Goal: Task Accomplishment & Management: Use online tool/utility

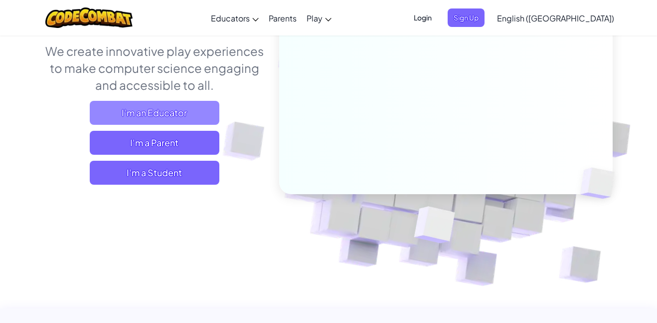
scroll to position [162, 0]
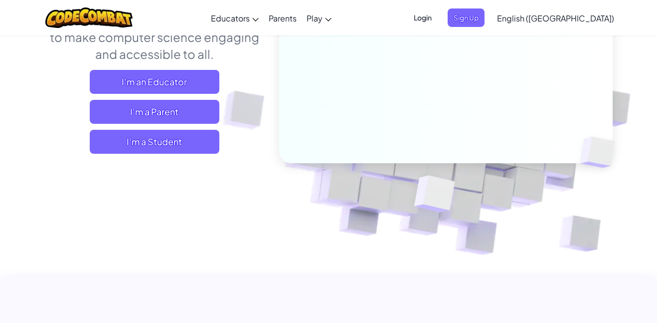
click at [188, 154] on div "Learn to code and use AI , all through the power of play . We create innovative…" at bounding box center [154, 59] width 220 height 203
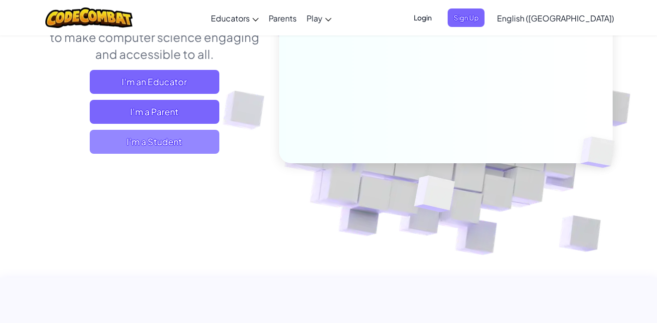
click at [192, 134] on span "I'm a Student" at bounding box center [155, 142] width 130 height 24
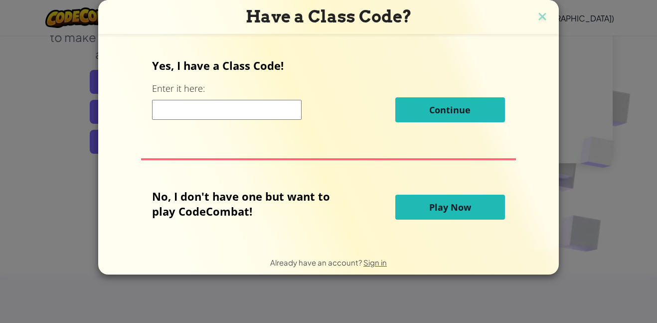
click at [432, 210] on span "Play Now" at bounding box center [450, 207] width 42 height 12
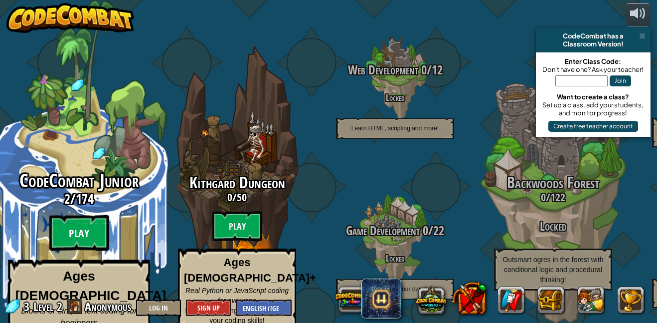
click at [73, 220] on btn "Play" at bounding box center [79, 233] width 60 height 36
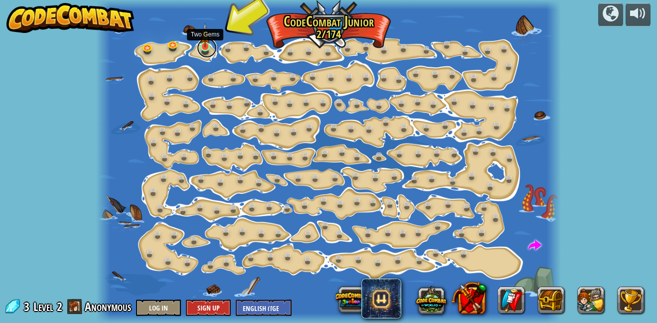
click at [211, 49] on link at bounding box center [207, 48] width 20 height 20
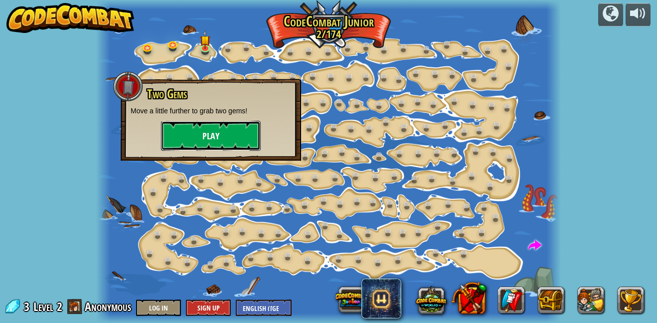
click at [211, 123] on button "Play" at bounding box center [211, 136] width 100 height 30
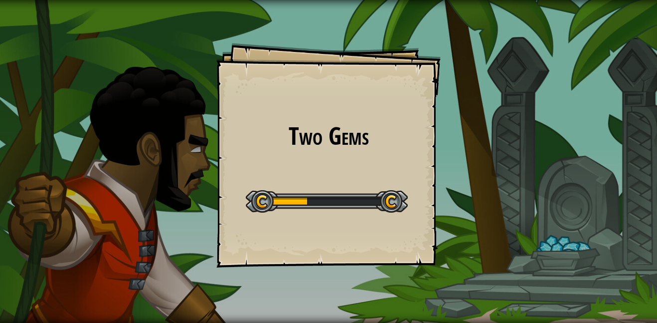
click at [210, 117] on div "Two Gems Goals Start Level Error loading from server. Try refreshing the page. …" at bounding box center [328, 161] width 657 height 323
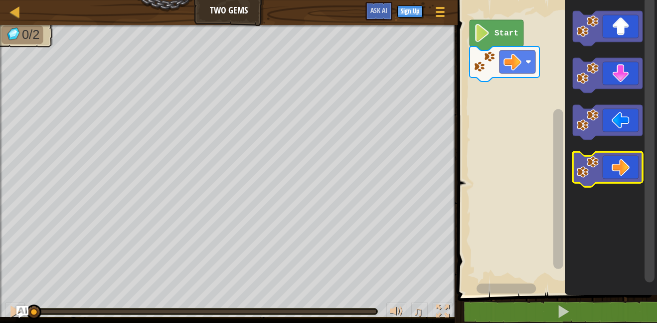
click at [618, 156] on icon "Blockly Workspace" at bounding box center [608, 169] width 70 height 35
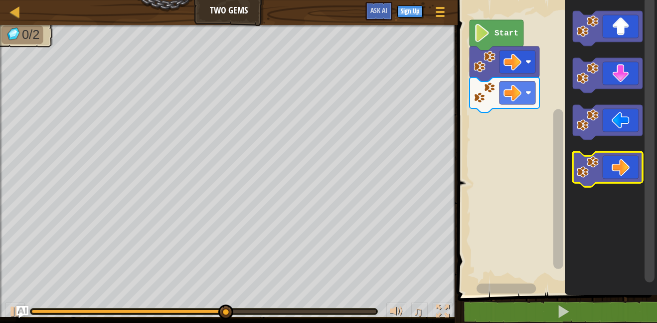
click at [622, 157] on icon "Blockly Workspace" at bounding box center [608, 169] width 70 height 35
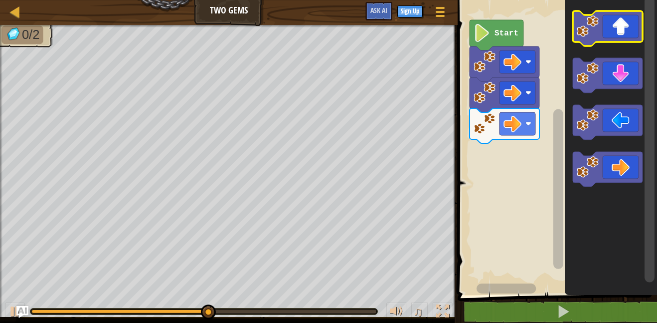
click at [608, 30] on icon "Blockly Workspace" at bounding box center [608, 28] width 70 height 35
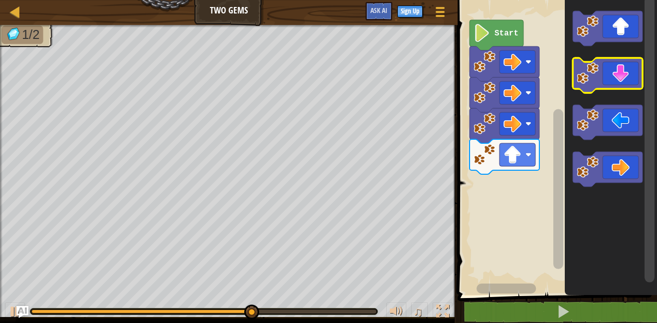
click at [616, 81] on icon "Blockly Workspace" at bounding box center [608, 75] width 70 height 35
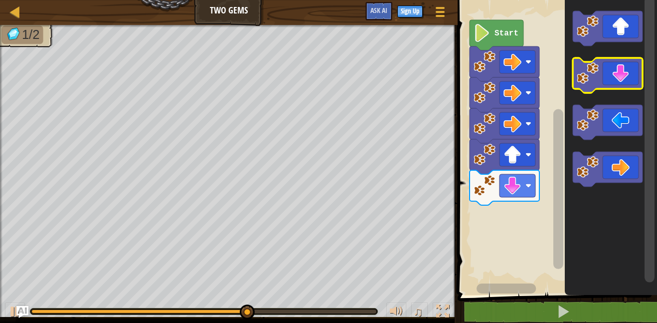
click at [613, 83] on icon "Blockly Workspace" at bounding box center [608, 75] width 70 height 35
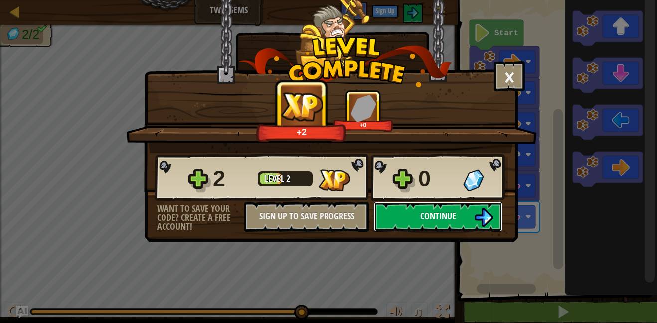
click at [427, 221] on span "Continue" at bounding box center [438, 215] width 36 height 12
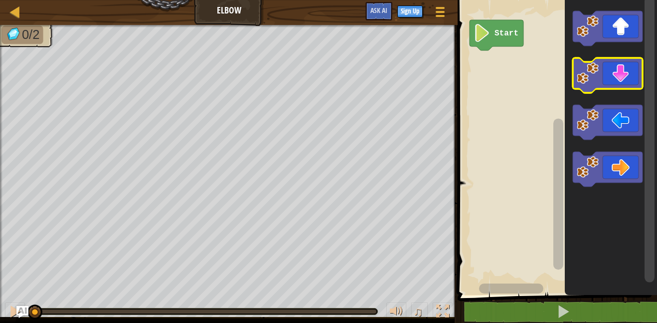
click at [622, 87] on icon "Blockly Workspace" at bounding box center [608, 75] width 70 height 35
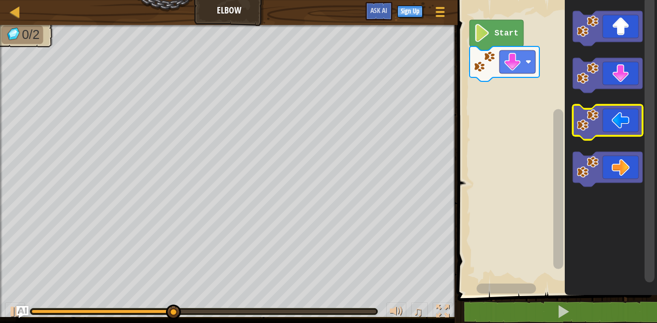
click at [625, 135] on icon "Blockly Workspace" at bounding box center [608, 122] width 70 height 35
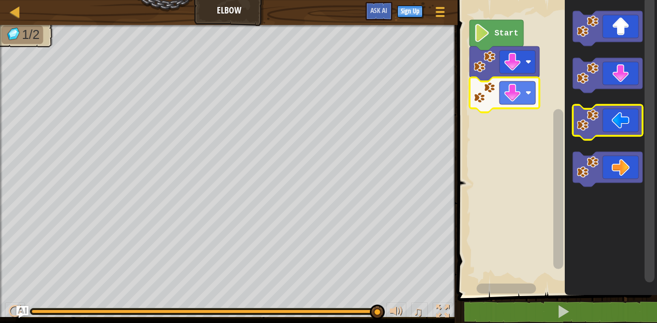
click at [605, 118] on icon "Blockly Workspace" at bounding box center [608, 122] width 70 height 35
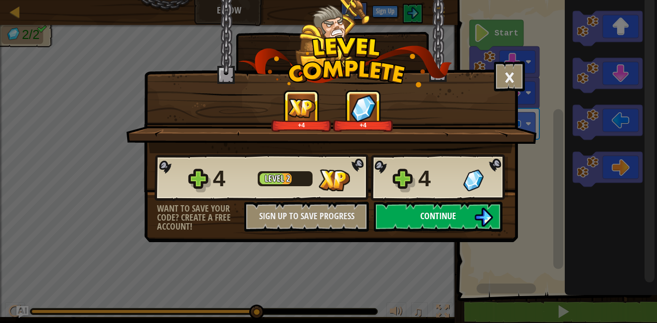
click at [459, 207] on button "Continue" at bounding box center [438, 216] width 129 height 30
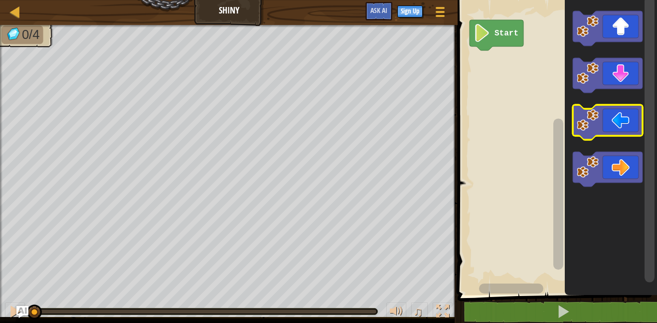
click at [625, 121] on icon "Blockly Workspace" at bounding box center [608, 122] width 70 height 35
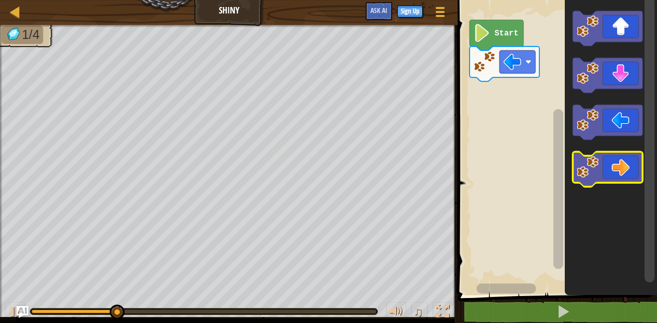
click at [614, 170] on icon "Blockly Workspace" at bounding box center [608, 169] width 70 height 35
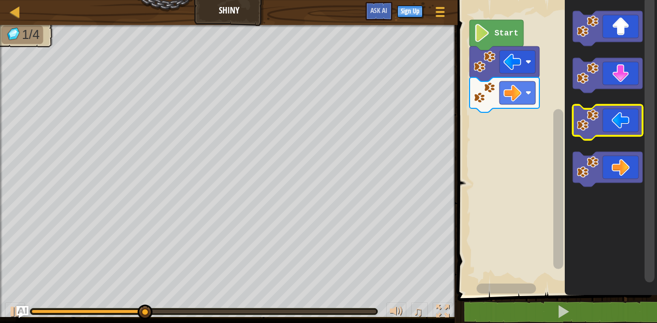
click at [603, 121] on icon "Blockly Workspace" at bounding box center [608, 122] width 70 height 35
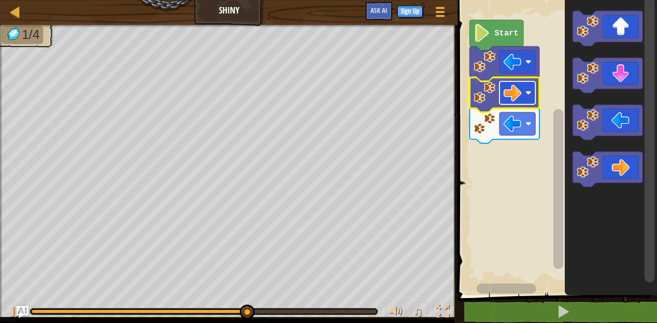
click at [505, 92] on image "Blockly Workspace" at bounding box center [512, 93] width 18 height 18
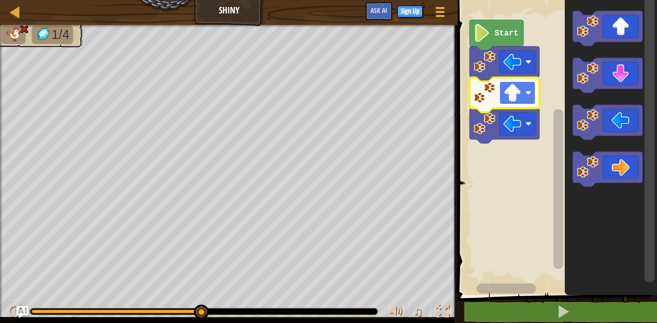
click at [521, 92] on rect "Blockly Workspace" at bounding box center [517, 92] width 36 height 23
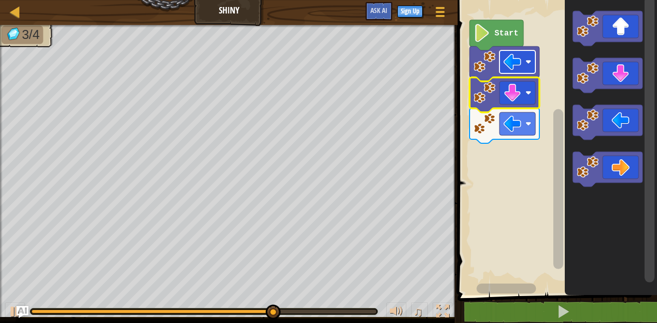
click at [518, 66] on image "Blockly Workspace" at bounding box center [512, 62] width 18 height 18
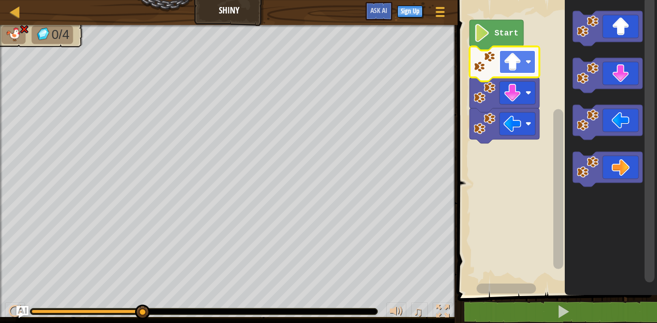
click at [529, 53] on rect "Blockly Workspace" at bounding box center [517, 61] width 36 height 23
click at [493, 32] on icon "Blockly Workspace" at bounding box center [497, 35] width 54 height 30
click at [521, 70] on rect "Blockly Workspace" at bounding box center [517, 61] width 36 height 23
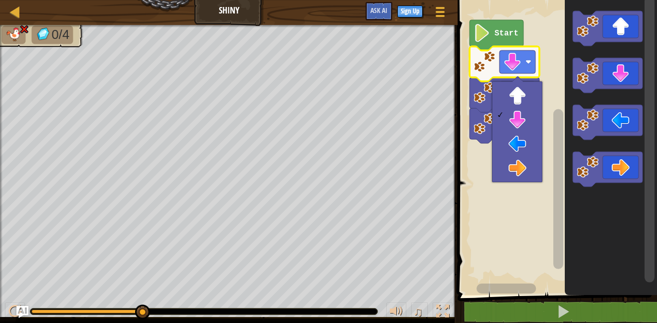
click at [494, 65] on image "Blockly Workspace" at bounding box center [485, 62] width 22 height 22
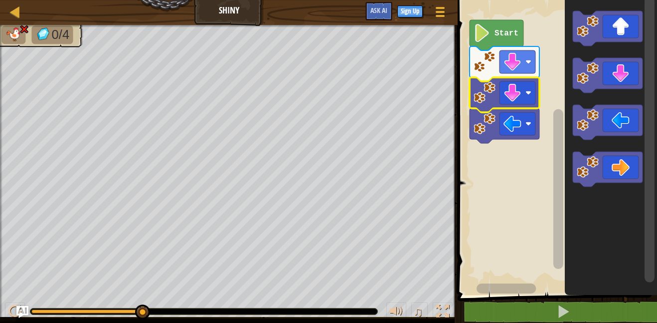
click at [484, 94] on image "Blockly Workspace" at bounding box center [485, 93] width 22 height 22
click at [480, 68] on image "Blockly Workspace" at bounding box center [485, 62] width 22 height 22
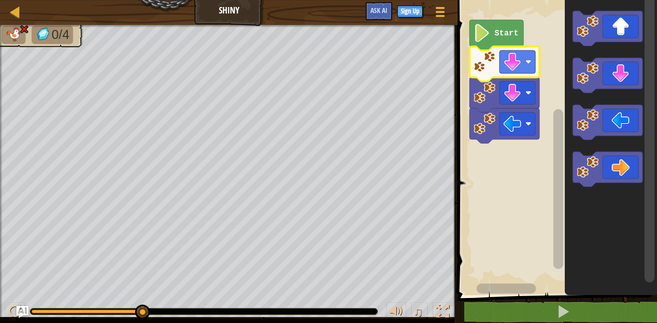
click at [480, 68] on image "Blockly Workspace" at bounding box center [485, 62] width 22 height 22
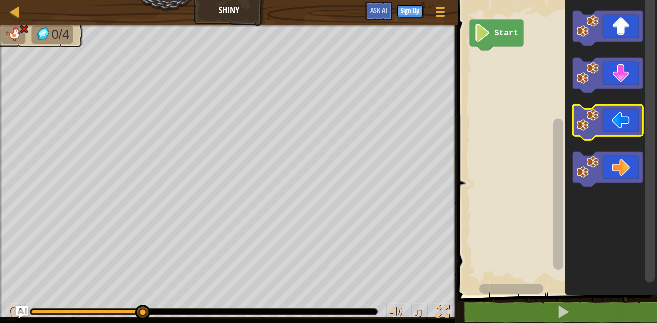
click at [618, 123] on icon "Blockly Workspace" at bounding box center [608, 122] width 70 height 35
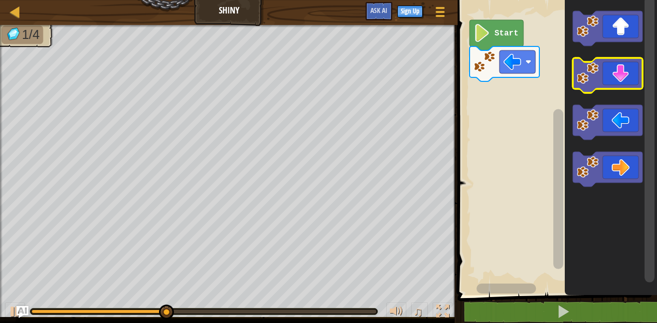
click at [609, 76] on icon "Blockly Workspace" at bounding box center [608, 75] width 70 height 35
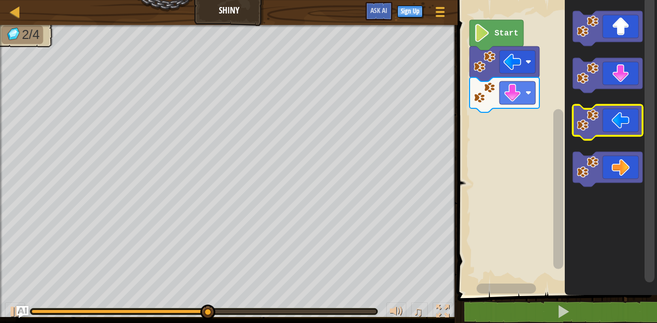
click at [608, 132] on icon "Blockly Workspace" at bounding box center [608, 122] width 70 height 35
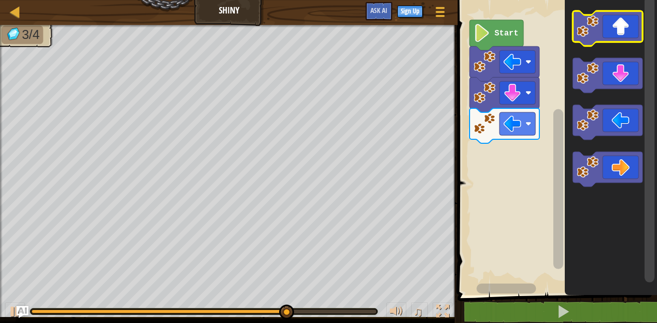
click at [611, 39] on icon "Blockly Workspace" at bounding box center [608, 28] width 70 height 35
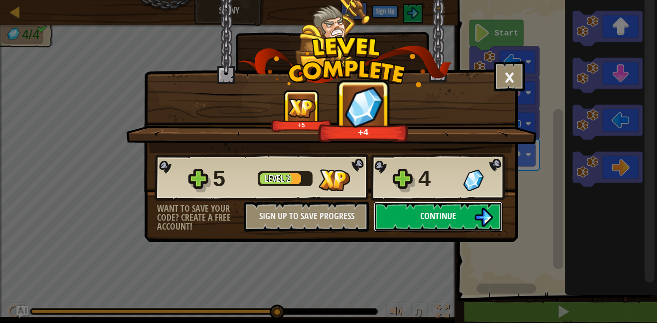
click at [437, 212] on span "Continue" at bounding box center [438, 215] width 36 height 12
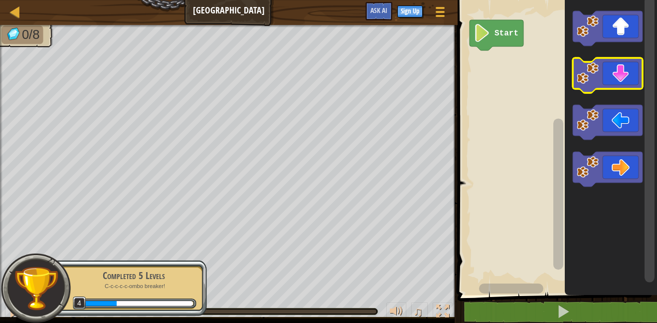
click at [627, 77] on icon "Blockly Workspace" at bounding box center [608, 75] width 70 height 35
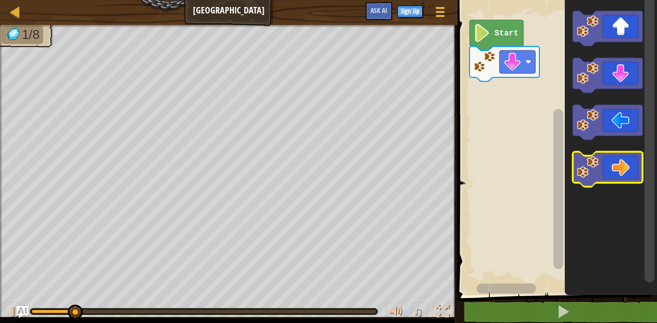
click at [622, 169] on icon "Blockly Workspace" at bounding box center [608, 169] width 70 height 35
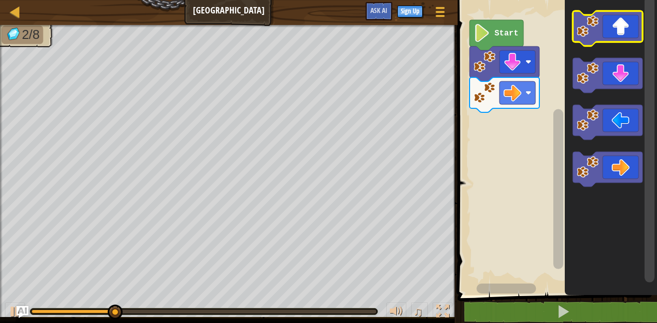
click at [615, 25] on icon "Blockly Workspace" at bounding box center [608, 28] width 70 height 35
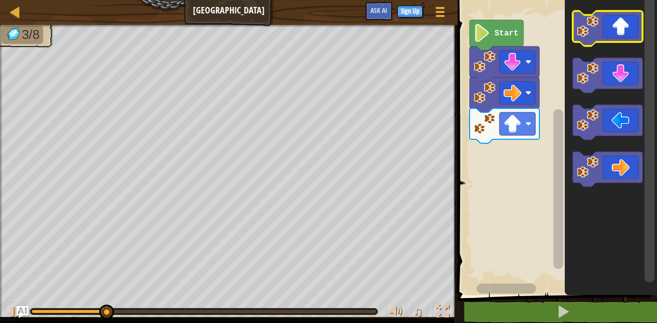
click at [615, 26] on icon "Blockly Workspace" at bounding box center [608, 28] width 70 height 35
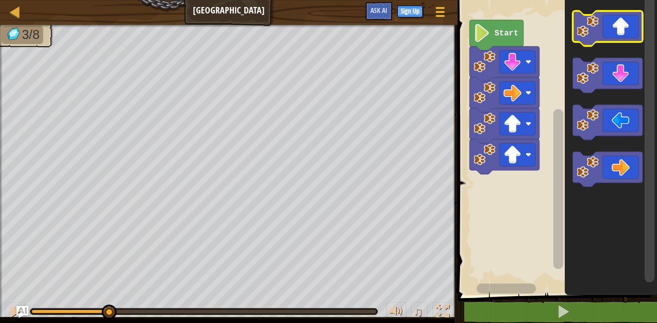
click at [615, 26] on icon "Blockly Workspace" at bounding box center [608, 28] width 70 height 35
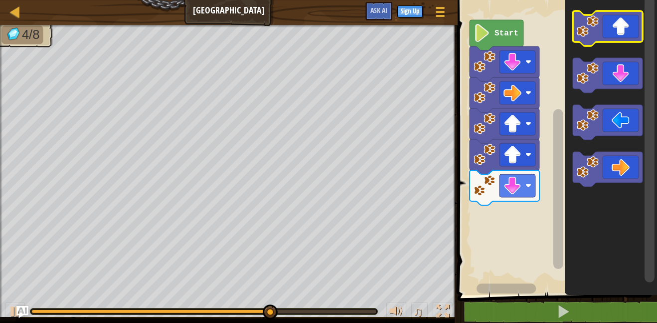
click at [621, 33] on icon "Blockly Workspace" at bounding box center [608, 28] width 70 height 35
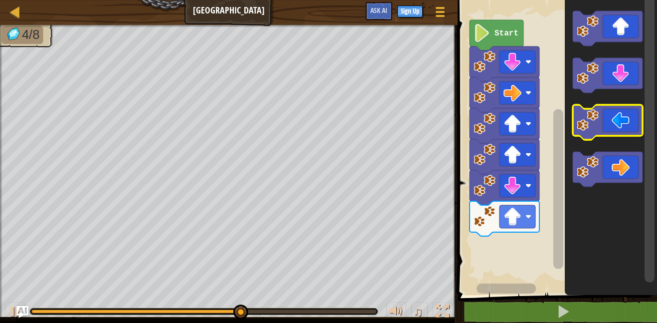
click at [621, 125] on icon "Blockly Workspace" at bounding box center [608, 122] width 70 height 35
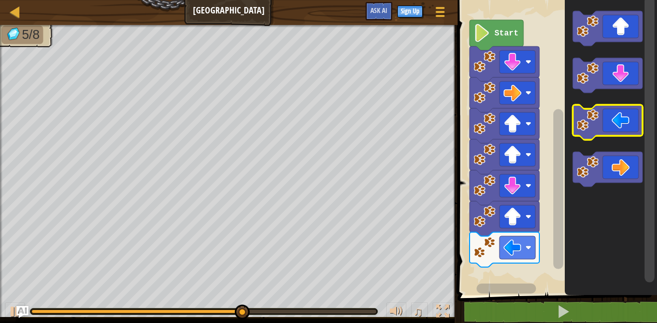
click at [621, 125] on icon "Blockly Workspace" at bounding box center [608, 122] width 70 height 35
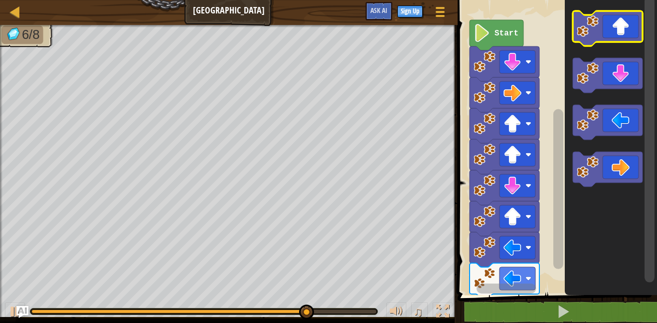
click at [616, 34] on icon "Blockly Workspace" at bounding box center [608, 28] width 70 height 35
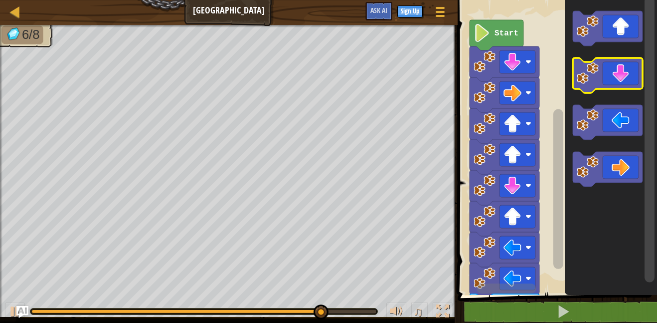
click at [620, 73] on icon "Blockly Workspace" at bounding box center [608, 75] width 70 height 35
click at [618, 71] on icon "Blockly Workspace" at bounding box center [608, 75] width 70 height 35
click at [617, 71] on icon "Blockly Workspace" at bounding box center [608, 75] width 70 height 35
click at [617, 74] on icon "Blockly Workspace" at bounding box center [608, 75] width 70 height 35
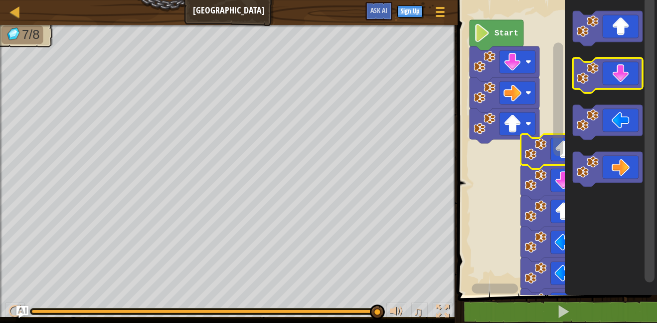
click at [624, 79] on icon "Blockly Workspace" at bounding box center [608, 75] width 70 height 35
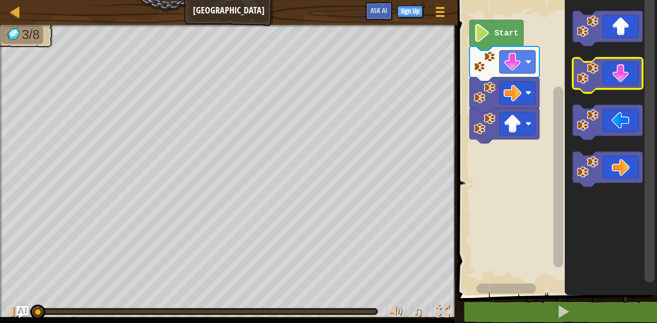
click at [591, 77] on image "Blockly Workspace" at bounding box center [588, 73] width 22 height 22
